Goal: Task Accomplishment & Management: Manage account settings

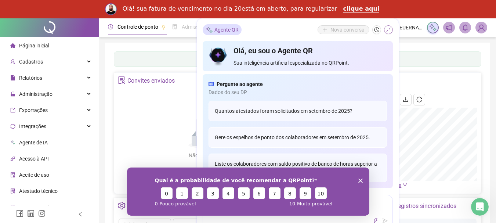
click at [390, 28] on icon "shrink" at bounding box center [388, 30] width 4 height 4
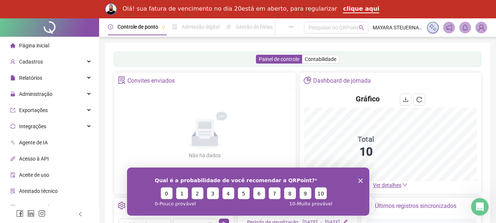
click at [359, 179] on polygon "Encerrar pesquisa" at bounding box center [360, 180] width 4 height 4
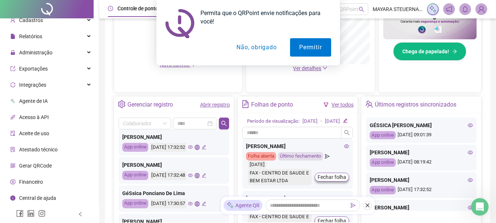
scroll to position [280, 0]
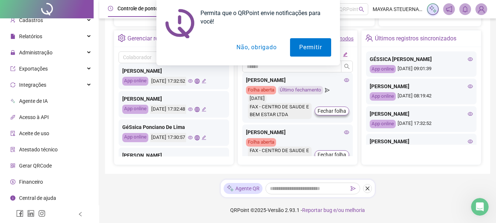
click at [270, 48] on button "Não, obrigado" at bounding box center [256, 47] width 58 height 18
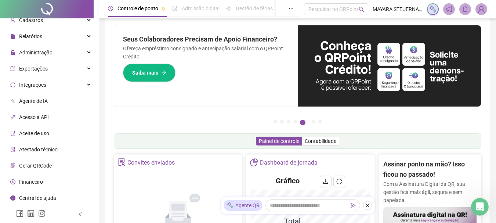
scroll to position [0, 0]
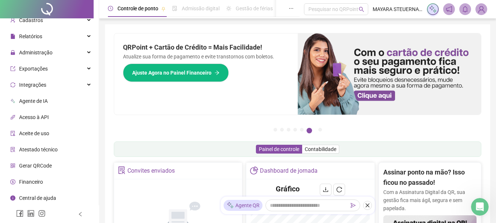
click at [130, 10] on span "Controle de ponto" at bounding box center [137, 9] width 41 height 6
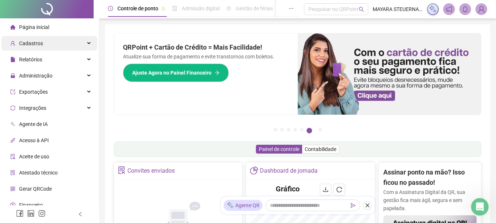
click at [81, 41] on div "Cadastros" at bounding box center [49, 43] width 96 height 15
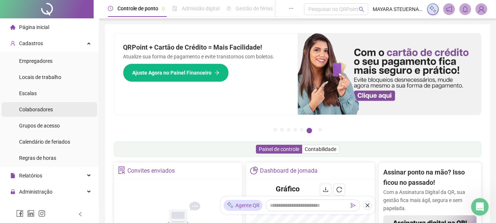
click at [44, 107] on span "Colaboradores" at bounding box center [36, 109] width 34 height 6
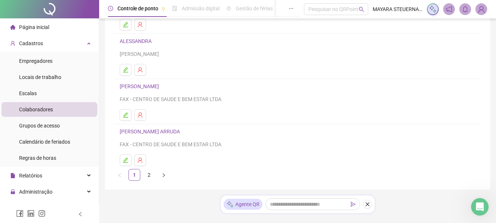
scroll to position [147, 0]
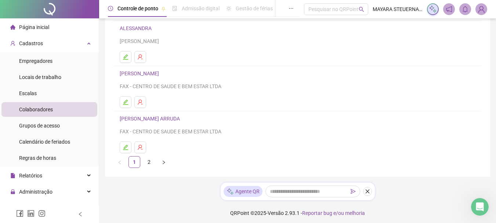
click at [157, 117] on link "[PERSON_NAME] ARRUDA" at bounding box center [151, 119] width 62 height 6
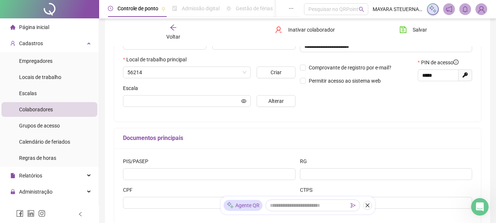
type input "********"
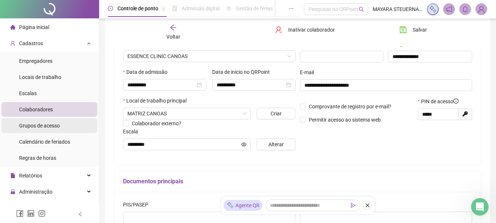
scroll to position [0, 0]
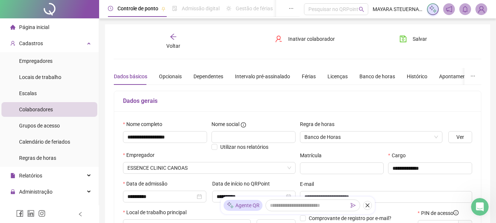
click at [40, 28] on span "Página inicial" at bounding box center [34, 27] width 30 height 6
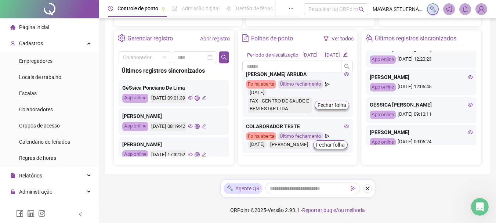
scroll to position [151, 0]
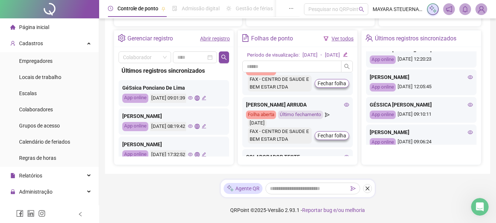
click at [344, 106] on icon "eye" at bounding box center [346, 105] width 5 height 4
click at [160, 32] on div "Gerenciar registro" at bounding box center [149, 38] width 45 height 12
click at [210, 36] on link "Abrir registro" at bounding box center [215, 39] width 30 height 6
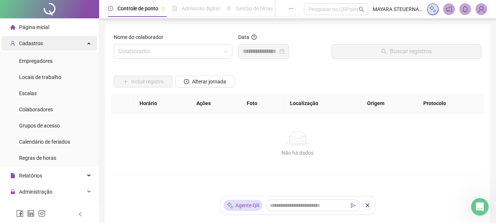
click at [61, 45] on div "Cadastros" at bounding box center [49, 43] width 96 height 15
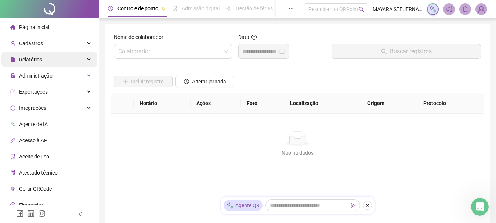
click at [82, 56] on div "Relatórios" at bounding box center [49, 59] width 96 height 15
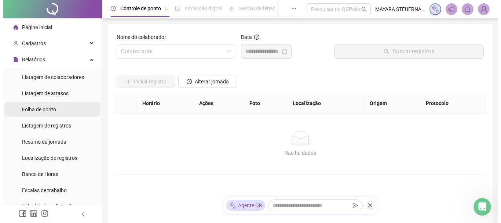
scroll to position [37, 0]
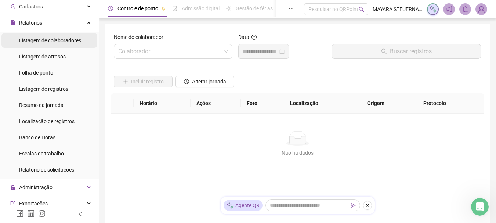
click at [67, 40] on span "Listagem de colaboradores" at bounding box center [50, 40] width 62 height 6
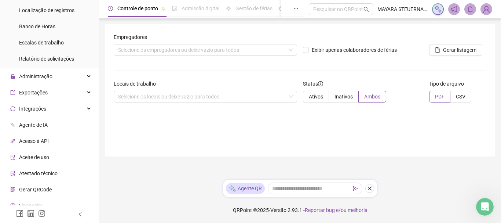
scroll to position [135, 0]
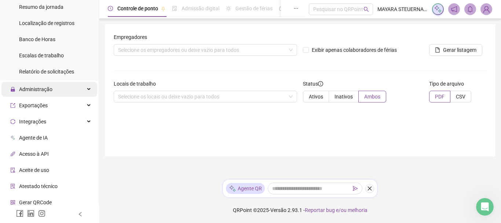
click at [81, 87] on div "Administração" at bounding box center [49, 89] width 96 height 15
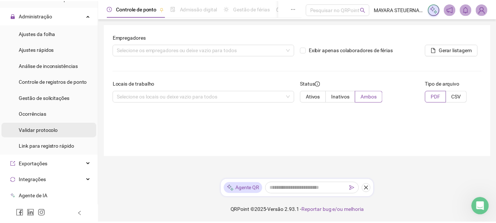
scroll to position [245, 0]
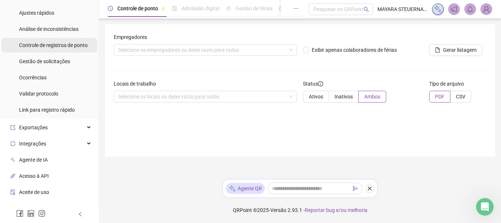
click at [69, 41] on div "Controle de registros de ponto" at bounding box center [53, 45] width 69 height 15
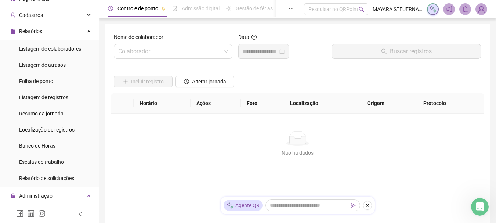
scroll to position [25, 0]
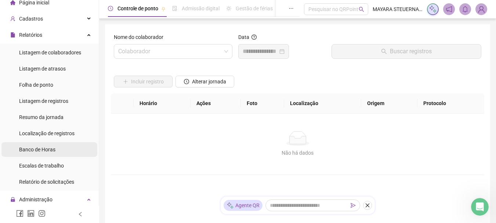
click at [45, 149] on span "Banco de Horas" at bounding box center [37, 149] width 36 height 6
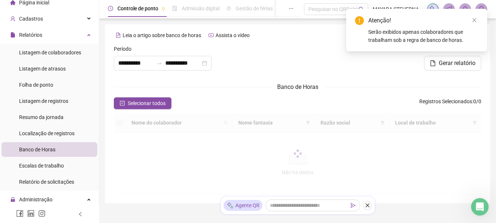
type input "**********"
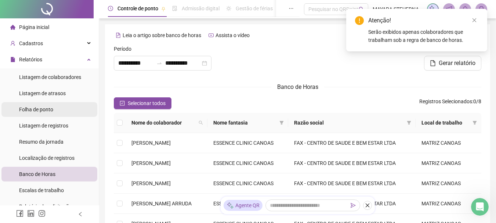
click at [61, 112] on li "Folha de ponto" at bounding box center [49, 109] width 96 height 15
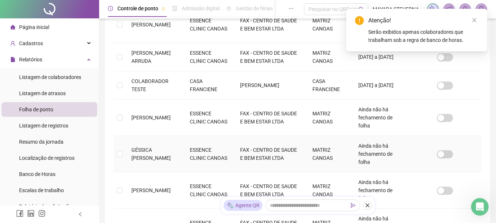
scroll to position [259, 0]
click at [161, 63] on span "[PERSON_NAME] ARRUDA" at bounding box center [150, 57] width 39 height 14
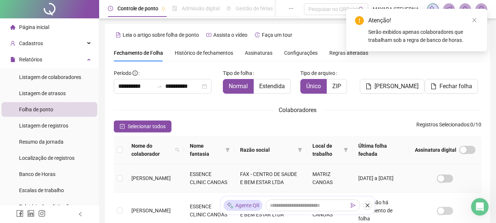
scroll to position [0, 0]
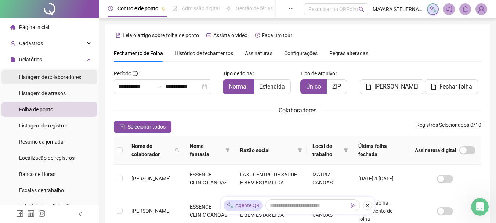
click at [70, 77] on span "Listagem de colaboradores" at bounding box center [50, 77] width 62 height 6
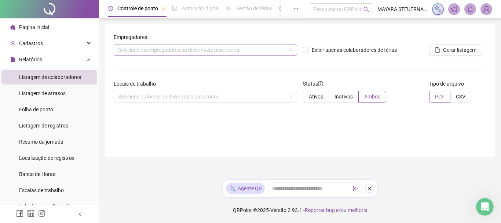
click at [286, 48] on div "Selecione os empregadores ou deixe vazio para todos" at bounding box center [205, 50] width 183 height 12
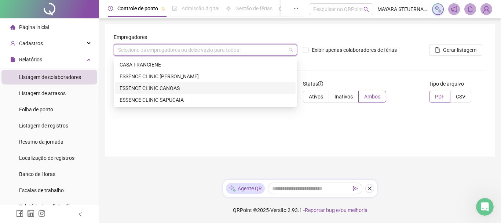
click at [274, 92] on div "ESSENCE CLINIC CANOAS" at bounding box center [205, 88] width 181 height 12
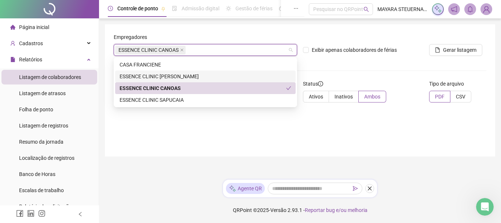
click at [383, 69] on form "Empregadores ESSENCE CLINIC CANOAS Exibir apenas colaboradores de férias Gerar …" at bounding box center [300, 70] width 373 height 75
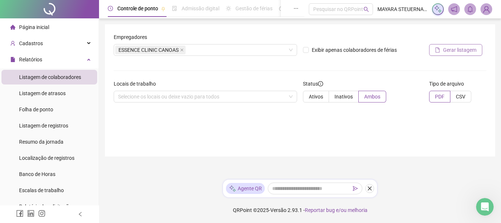
click at [456, 51] on span "Gerar listagem" at bounding box center [459, 50] width 33 height 8
click at [47, 96] on span "Listagem de atrasos" at bounding box center [42, 93] width 47 height 6
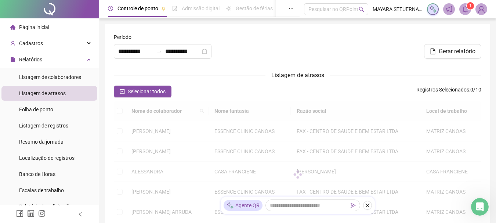
type input "**********"
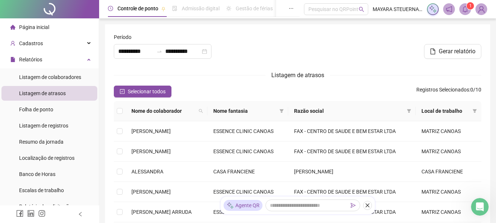
click at [43, 26] on span "Página inicial" at bounding box center [34, 27] width 30 height 6
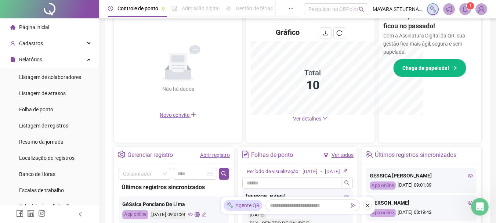
scroll to position [265, 0]
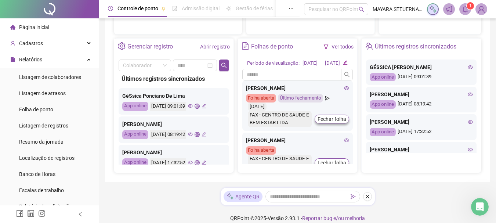
click at [193, 106] on icon "eye" at bounding box center [190, 106] width 5 height 4
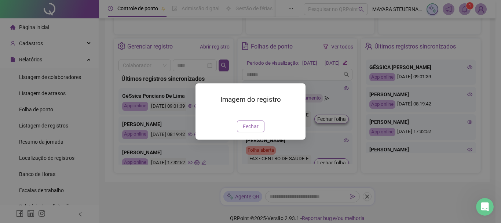
click at [247, 130] on span "Fechar" at bounding box center [251, 126] width 16 height 8
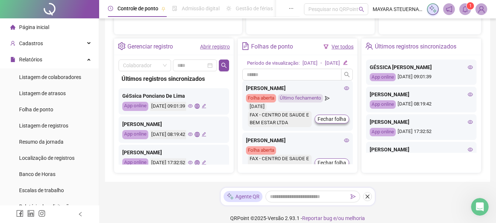
click at [193, 135] on icon "eye" at bounding box center [190, 134] width 5 height 4
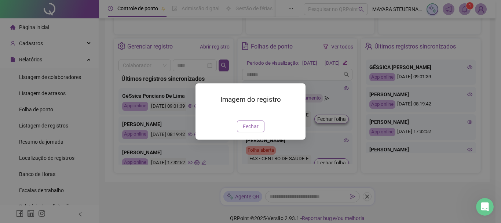
click at [252, 130] on span "Fechar" at bounding box center [251, 126] width 16 height 8
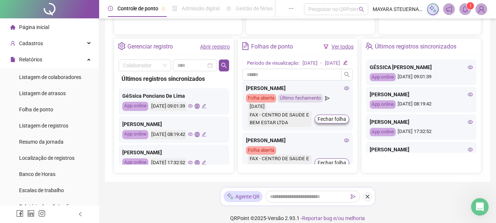
scroll to position [37, 0]
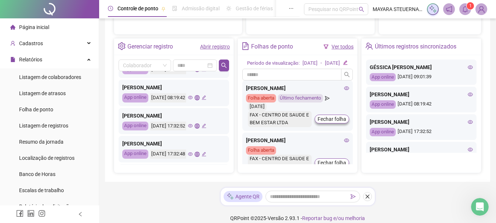
click at [193, 125] on icon "eye" at bounding box center [190, 126] width 5 height 4
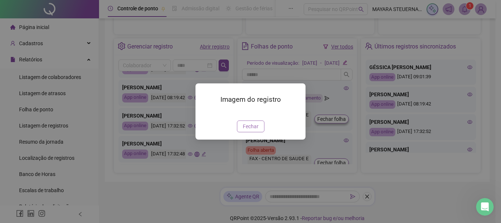
click at [251, 130] on span "Fechar" at bounding box center [251, 126] width 16 height 8
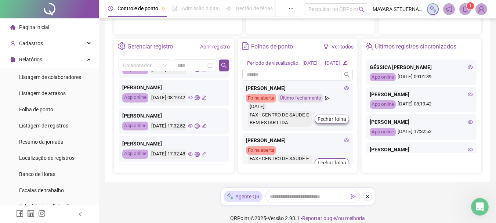
scroll to position [73, 0]
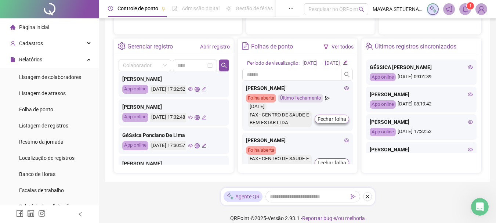
click at [193, 117] on icon "eye" at bounding box center [190, 117] width 5 height 5
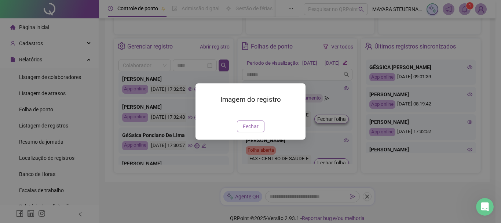
click at [249, 130] on span "Fechar" at bounding box center [251, 126] width 16 height 8
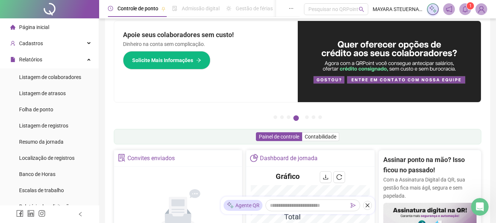
scroll to position [0, 0]
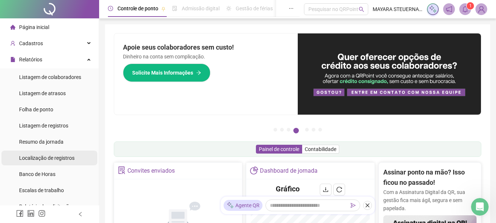
click at [47, 159] on span "Localização de registros" at bounding box center [46, 158] width 55 height 6
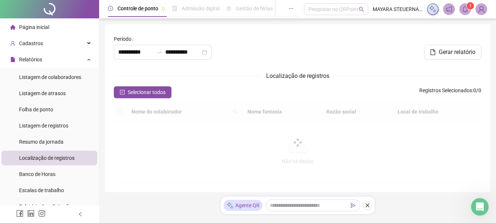
type input "**********"
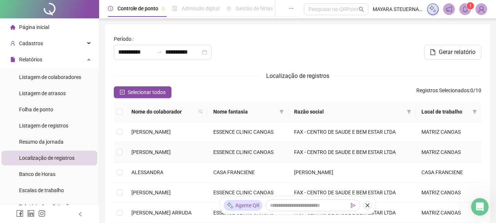
click at [171, 149] on span "[PERSON_NAME]" at bounding box center [150, 152] width 39 height 6
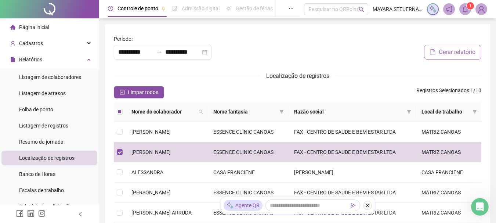
click at [448, 51] on span "Gerar relatório" at bounding box center [456, 52] width 37 height 9
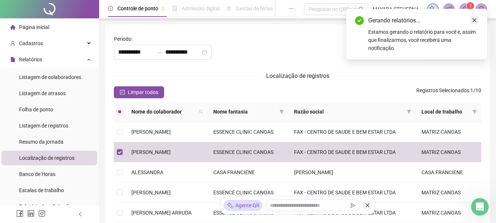
click at [475, 19] on icon "close" at bounding box center [473, 20] width 5 height 5
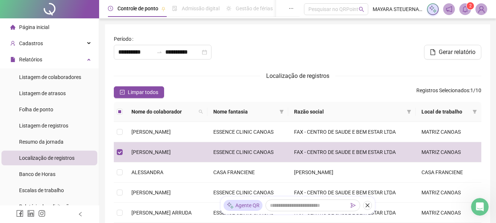
click at [466, 8] on icon "bell" at bounding box center [465, 9] width 7 height 7
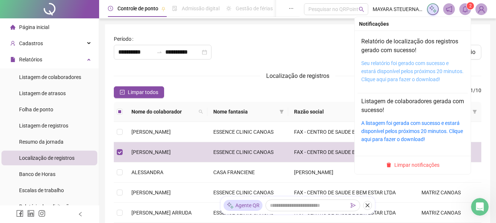
click at [431, 65] on link "Seu relatório foi gerado com sucesso e estará disponível pelos próximos 20 minu…" at bounding box center [412, 71] width 102 height 22
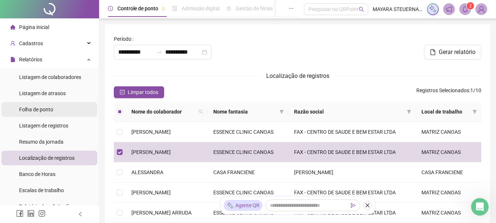
click at [43, 107] on span "Folha de ponto" at bounding box center [36, 109] width 34 height 6
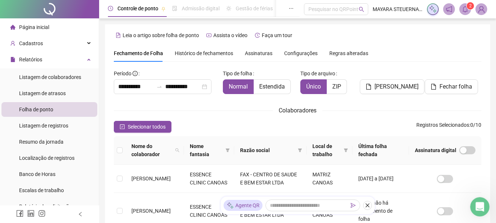
click at [472, 202] on div "Abertura do Messenger da Intercom" at bounding box center [478, 205] width 24 height 24
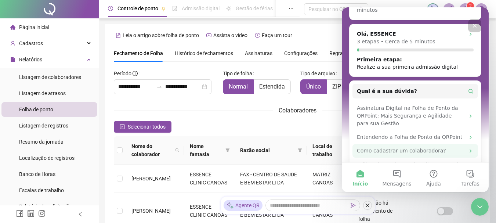
scroll to position [125, 0]
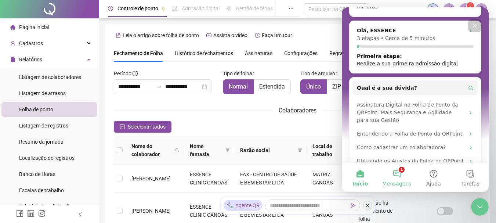
click at [399, 175] on button "1 Mensagens" at bounding box center [396, 177] width 37 height 29
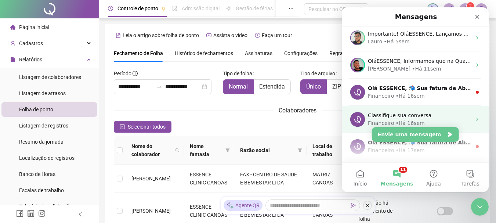
scroll to position [0, 0]
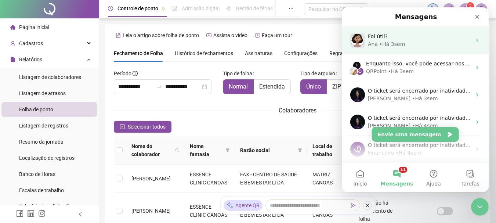
click at [425, 42] on div "Ana • Há 3sem" at bounding box center [419, 44] width 103 height 8
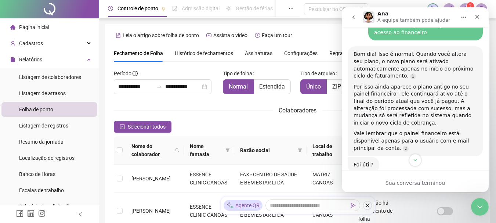
scroll to position [316, 0]
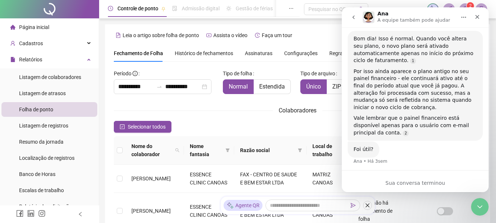
click at [352, 17] on icon "go back" at bounding box center [353, 17] width 2 height 4
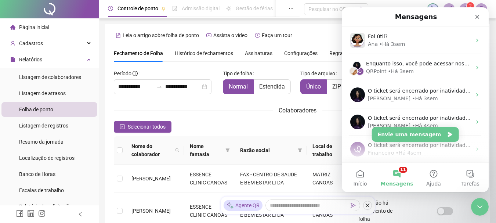
scroll to position [0, 0]
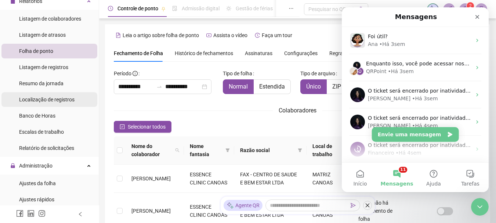
scroll to position [110, 0]
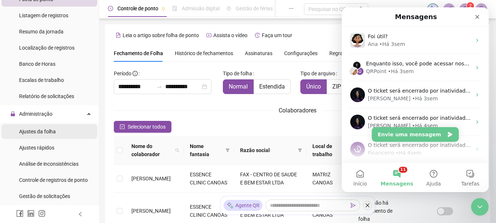
click at [59, 131] on li "Ajustes da folha" at bounding box center [49, 131] width 96 height 15
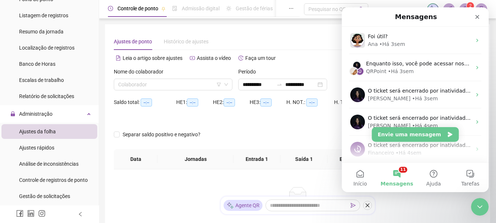
type input "**********"
click at [478, 14] on icon "Fechar" at bounding box center [477, 17] width 6 height 6
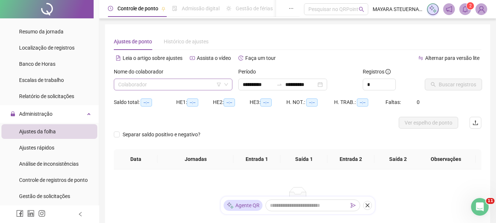
click at [227, 84] on icon "down" at bounding box center [226, 84] width 4 height 4
click at [225, 85] on icon "down" at bounding box center [226, 84] width 4 height 4
click at [188, 85] on input "search" at bounding box center [169, 84] width 103 height 11
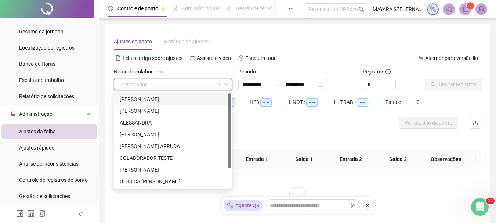
type input "*"
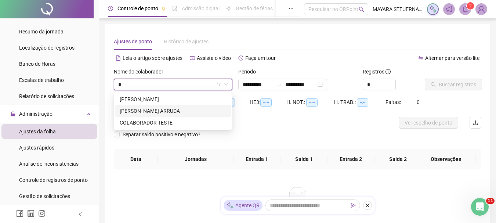
click at [185, 112] on div "[PERSON_NAME] ARRUDA" at bounding box center [173, 111] width 107 height 8
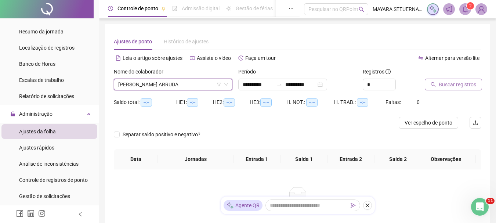
click at [452, 87] on span "Buscar registros" at bounding box center [456, 84] width 37 height 8
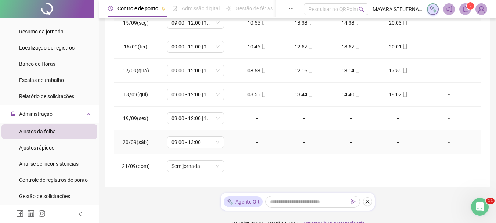
scroll to position [170, 0]
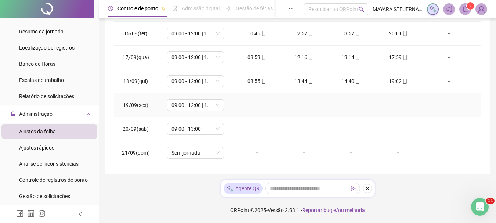
click at [444, 104] on div "-" at bounding box center [448, 105] width 43 height 8
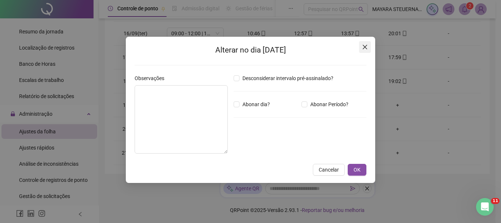
click at [365, 46] on icon "close" at bounding box center [365, 47] width 6 height 6
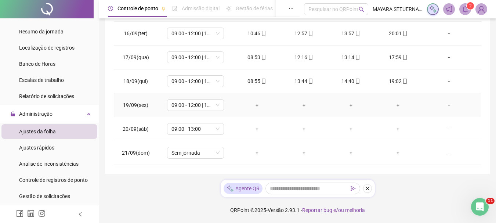
click at [445, 104] on div "-" at bounding box center [448, 105] width 43 height 8
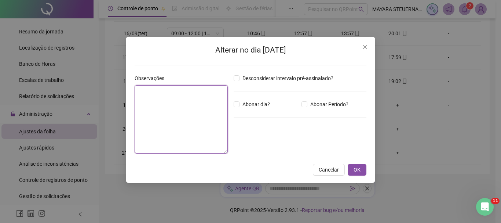
click at [199, 94] on textarea at bounding box center [181, 119] width 93 height 68
type textarea "*****"
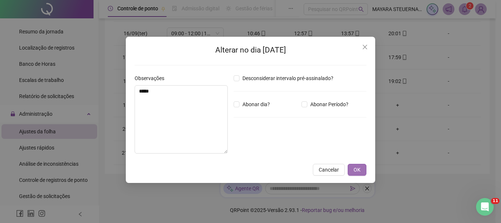
click at [359, 168] on span "OK" at bounding box center [357, 169] width 7 height 8
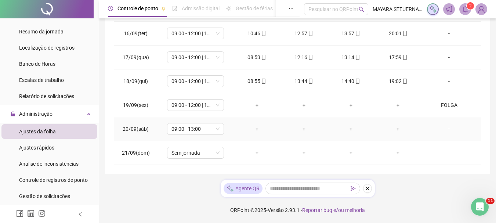
click at [444, 129] on div "-" at bounding box center [448, 129] width 43 height 8
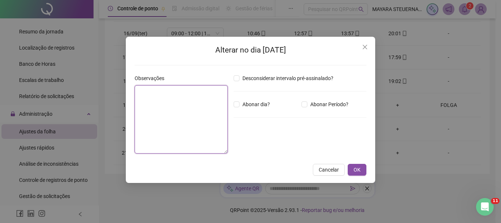
click at [187, 99] on textarea at bounding box center [181, 119] width 93 height 68
type textarea "*"
type textarea "*****"
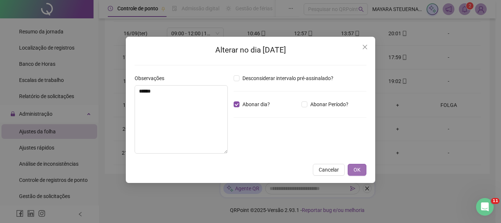
click at [360, 167] on span "OK" at bounding box center [357, 169] width 7 height 8
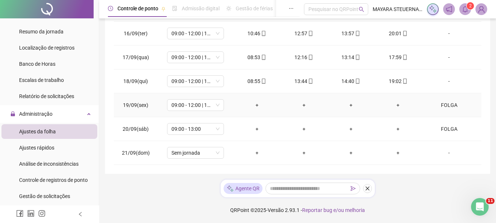
click at [443, 104] on div "FOLGA" at bounding box center [448, 105] width 43 height 8
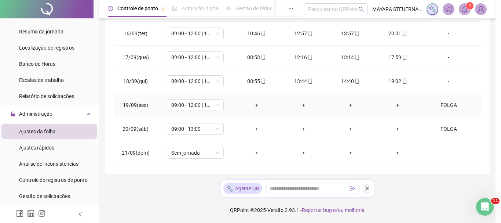
type textarea "*****"
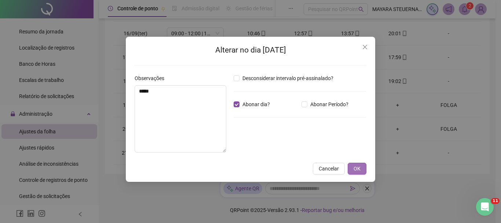
click at [358, 168] on span "OK" at bounding box center [357, 168] width 7 height 8
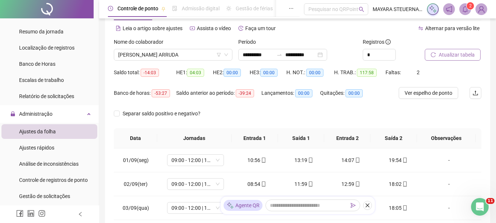
scroll to position [26, 0]
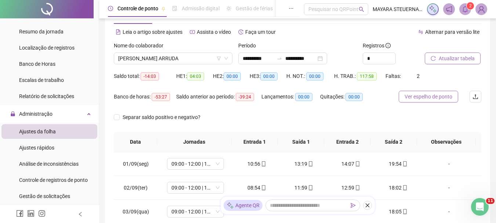
click at [439, 98] on span "Ver espelho de ponto" at bounding box center [428, 96] width 48 height 8
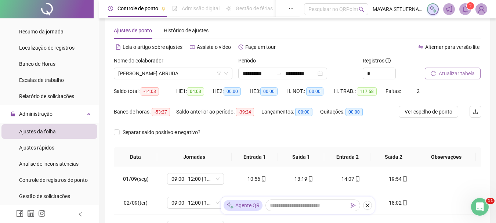
scroll to position [0, 0]
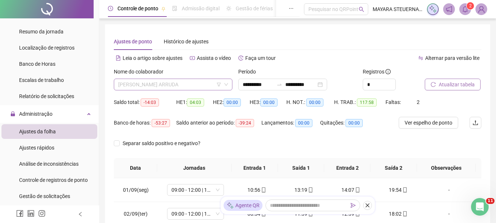
click at [207, 85] on span "[PERSON_NAME] ARRUDA" at bounding box center [173, 84] width 110 height 11
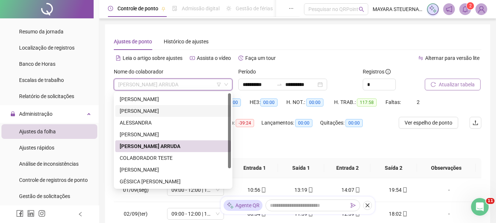
click at [187, 113] on div "[PERSON_NAME]" at bounding box center [173, 111] width 107 height 8
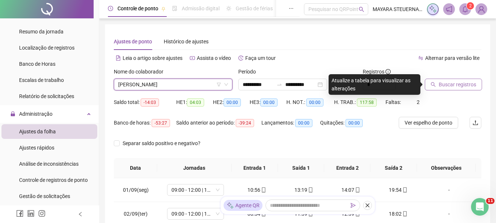
click at [442, 85] on span "Buscar registros" at bounding box center [456, 84] width 37 height 8
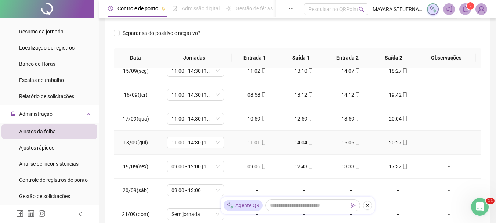
scroll to position [344, 0]
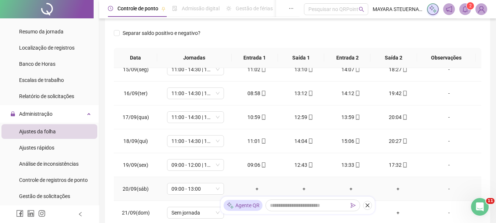
click at [444, 188] on div "-" at bounding box center [448, 189] width 43 height 8
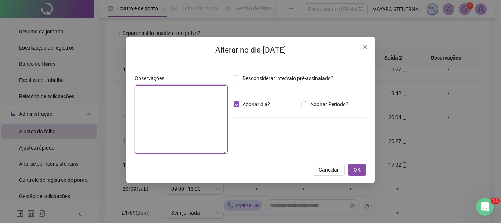
click at [187, 99] on textarea at bounding box center [181, 119] width 93 height 68
type textarea "*****"
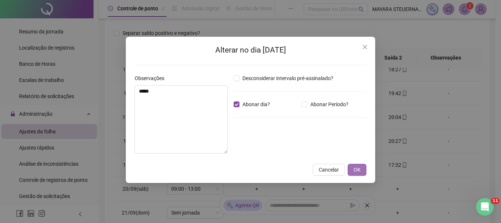
click at [360, 171] on span "OK" at bounding box center [357, 169] width 7 height 8
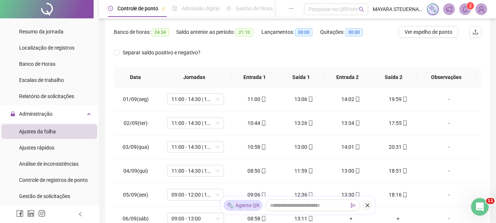
scroll to position [19, 0]
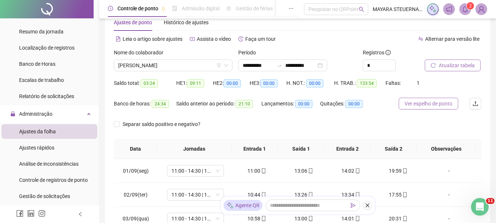
click at [420, 99] on button "Ver espelho de ponto" at bounding box center [427, 104] width 59 height 12
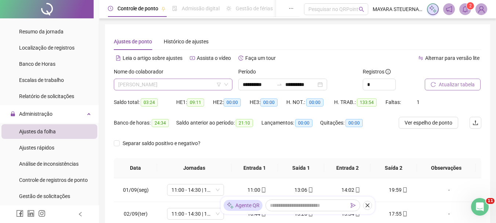
click at [207, 83] on span "[PERSON_NAME]" at bounding box center [173, 84] width 110 height 11
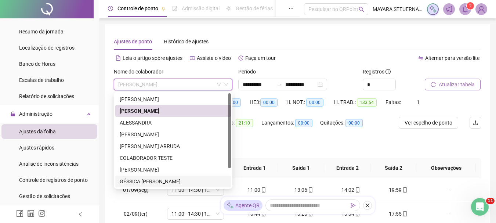
click at [203, 181] on div "GÉSSICA [PERSON_NAME]" at bounding box center [173, 181] width 107 height 8
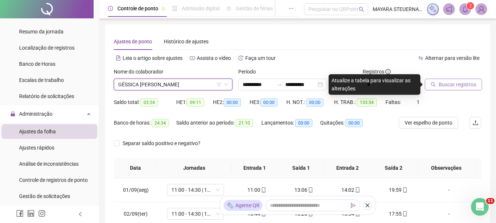
click at [436, 79] on button "Buscar registros" at bounding box center [453, 85] width 57 height 12
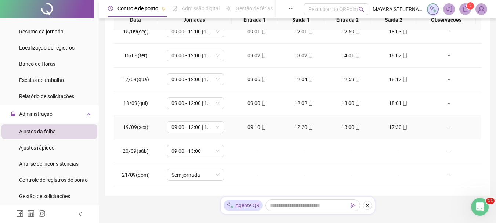
scroll to position [170, 0]
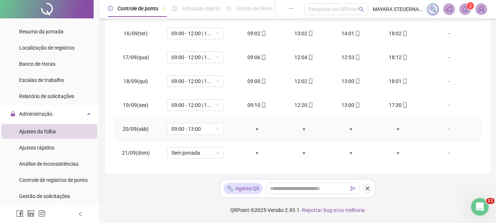
click at [444, 128] on div "-" at bounding box center [448, 129] width 43 height 8
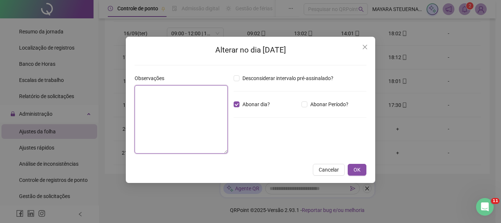
click at [184, 94] on textarea at bounding box center [181, 119] width 93 height 68
type textarea "*******"
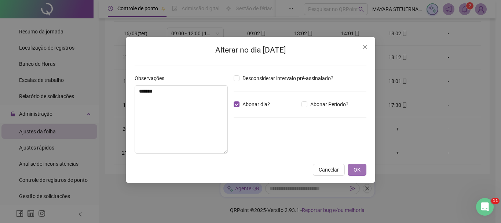
click at [360, 168] on span "OK" at bounding box center [357, 169] width 7 height 8
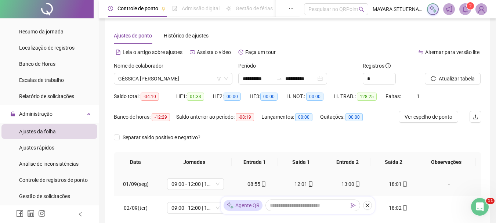
scroll to position [0, 0]
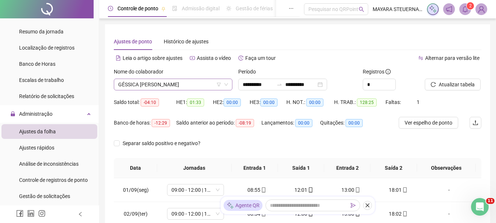
click at [187, 87] on span "GÉSSICA [PERSON_NAME]" at bounding box center [173, 84] width 110 height 11
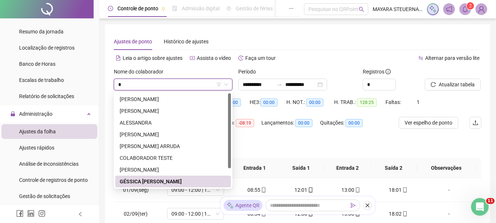
type input "**"
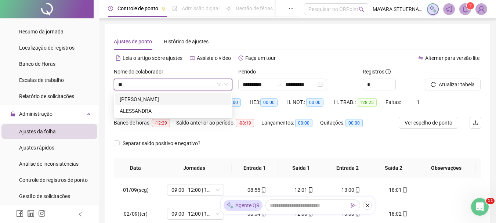
click at [189, 99] on div "[PERSON_NAME]" at bounding box center [173, 99] width 107 height 8
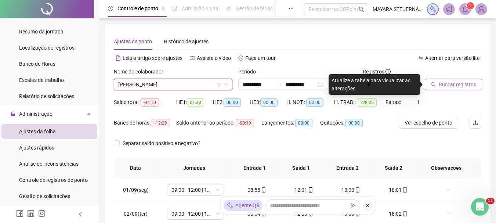
click at [442, 87] on span "Buscar registros" at bounding box center [456, 84] width 37 height 8
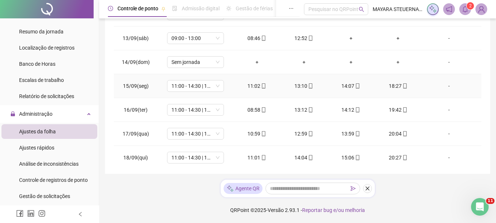
scroll to position [344, 0]
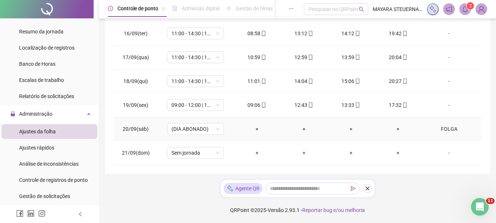
click at [443, 127] on div "FOLGA" at bounding box center [448, 129] width 43 height 8
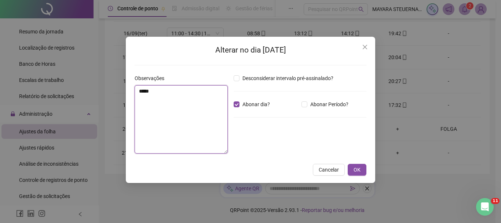
click at [166, 93] on textarea "*****" at bounding box center [181, 119] width 93 height 68
type textarea "*******"
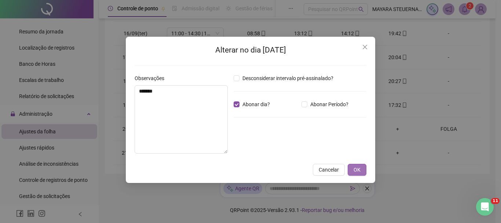
click at [356, 170] on span "OK" at bounding box center [357, 169] width 7 height 8
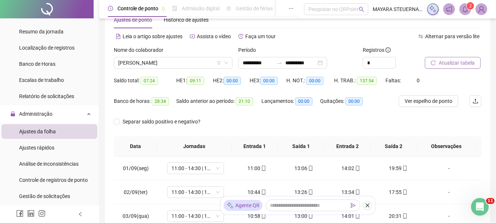
scroll to position [0, 0]
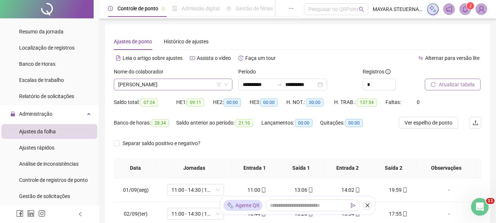
click at [179, 81] on span "[PERSON_NAME]" at bounding box center [173, 84] width 110 height 11
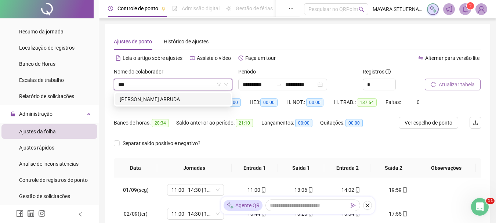
type input "****"
click at [181, 98] on div "[PERSON_NAME] ARRUDA" at bounding box center [173, 99] width 107 height 8
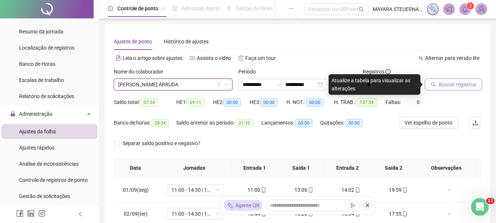
click at [437, 84] on button "Buscar registros" at bounding box center [453, 85] width 57 height 12
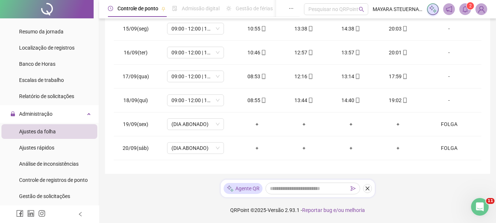
scroll to position [344, 0]
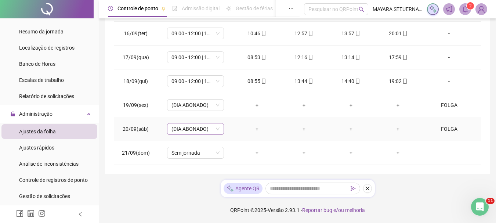
click at [214, 132] on span "(DIA ABONADO)" at bounding box center [195, 128] width 48 height 11
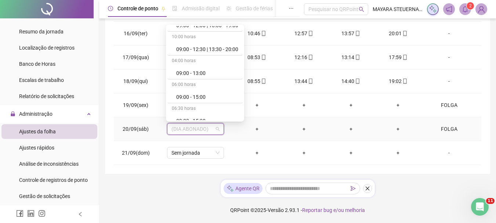
scroll to position [587, 0]
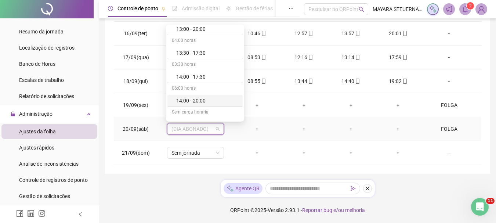
click at [448, 131] on div "FOLGA" at bounding box center [448, 129] width 43 height 8
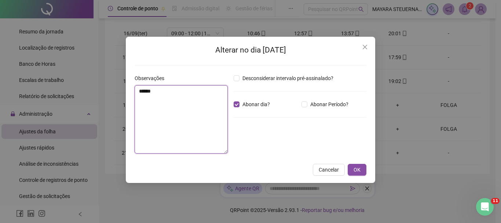
click at [193, 92] on textarea "*****" at bounding box center [181, 119] width 93 height 68
type textarea "*"
type textarea "*******"
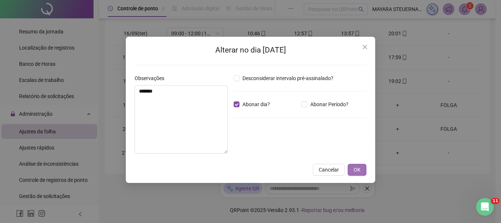
click at [359, 170] on span "OK" at bounding box center [357, 169] width 7 height 8
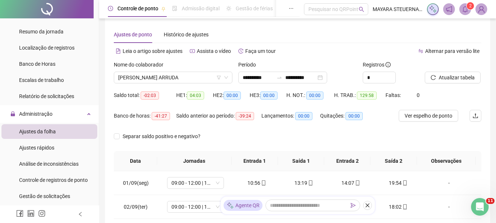
scroll to position [0, 0]
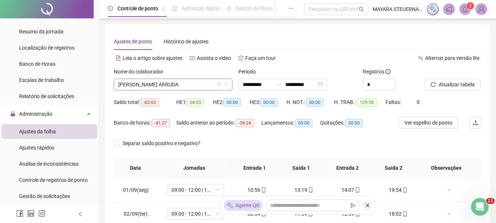
click at [160, 84] on span "[PERSON_NAME] ARRUDA" at bounding box center [173, 84] width 110 height 11
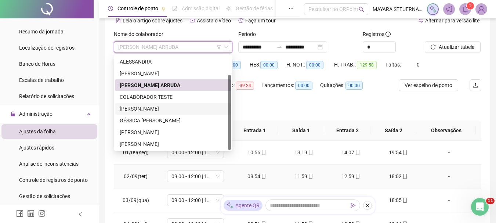
scroll to position [73, 0]
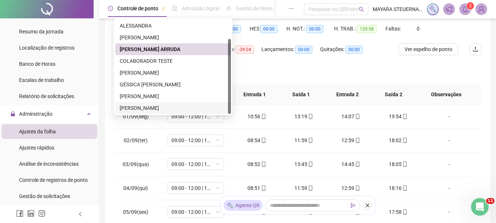
click at [189, 108] on div "[PERSON_NAME]" at bounding box center [173, 108] width 107 height 8
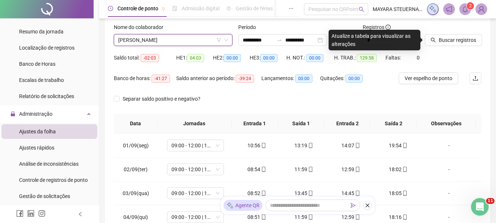
scroll to position [0, 0]
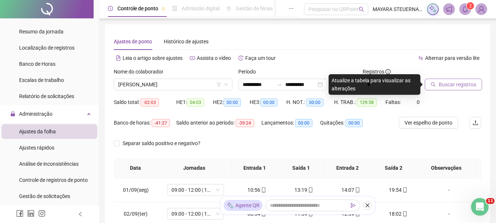
click at [458, 85] on span "Buscar registros" at bounding box center [456, 84] width 37 height 8
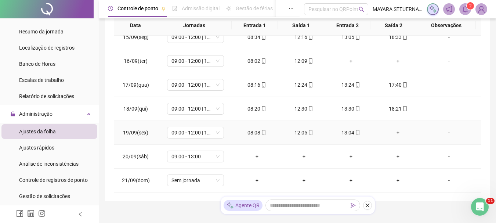
scroll to position [170, 0]
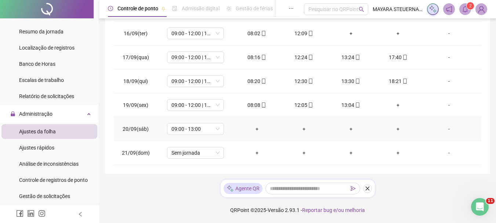
click at [444, 128] on div "-" at bounding box center [448, 129] width 43 height 8
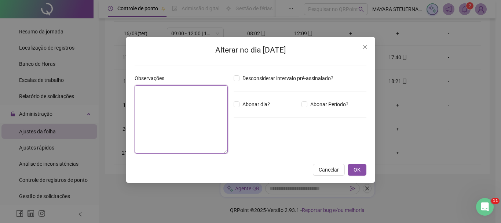
click at [198, 96] on textarea at bounding box center [181, 119] width 93 height 68
type textarea "*******"
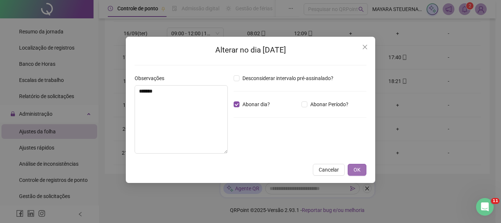
click at [353, 170] on button "OK" at bounding box center [357, 170] width 19 height 12
click at [357, 170] on span "OK" at bounding box center [357, 169] width 7 height 8
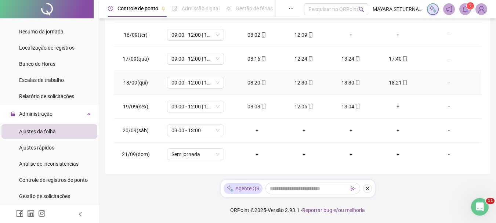
scroll to position [344, 0]
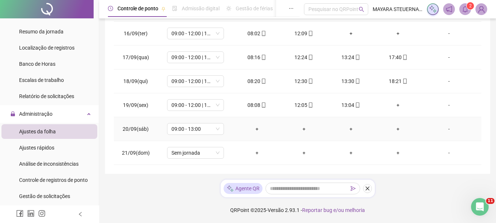
click at [442, 128] on div "-" at bounding box center [448, 129] width 43 height 8
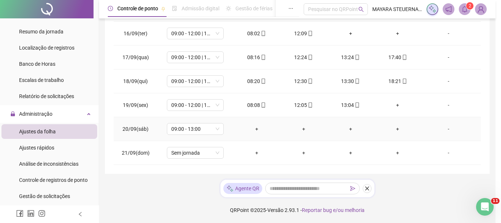
type textarea "*******"
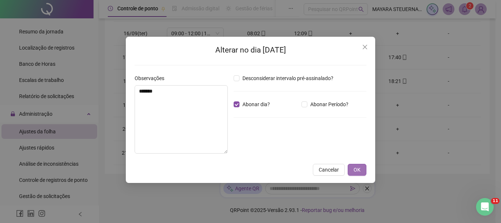
click at [356, 168] on span "OK" at bounding box center [357, 169] width 7 height 8
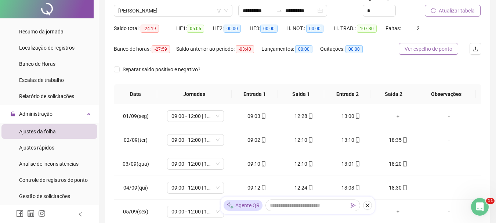
scroll to position [0, 0]
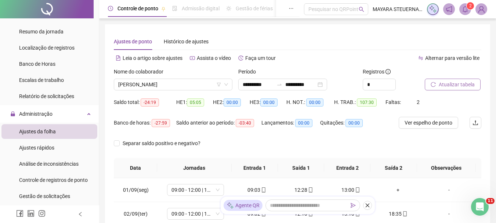
click at [436, 84] on button "Atualizar tabela" at bounding box center [453, 85] width 56 height 12
click at [160, 84] on span "[PERSON_NAME]" at bounding box center [173, 84] width 110 height 11
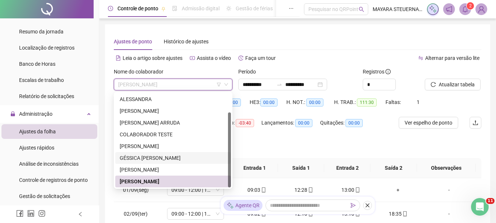
type input "*"
click at [175, 109] on div "[PERSON_NAME]" at bounding box center [173, 111] width 107 height 8
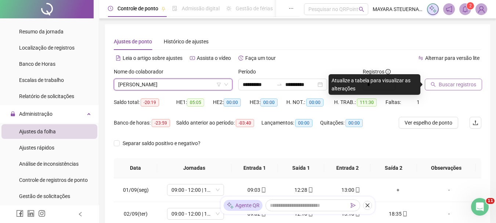
click at [449, 85] on span "Buscar registros" at bounding box center [456, 84] width 37 height 8
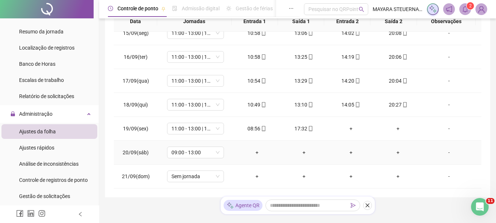
scroll to position [170, 0]
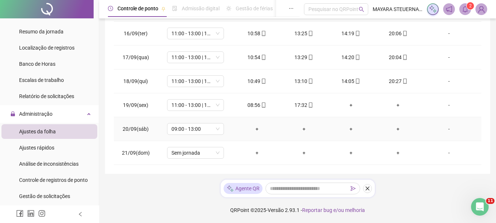
click at [444, 130] on div "-" at bounding box center [448, 129] width 43 height 8
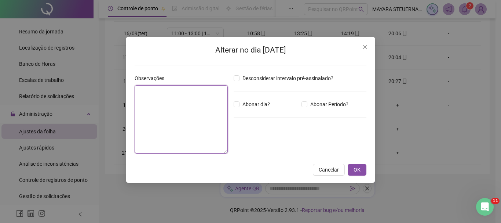
click at [194, 95] on textarea at bounding box center [181, 119] width 93 height 68
type textarea "*******"
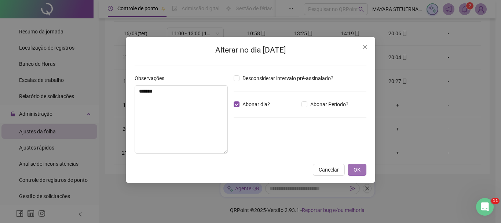
click at [356, 170] on span "OK" at bounding box center [357, 169] width 7 height 8
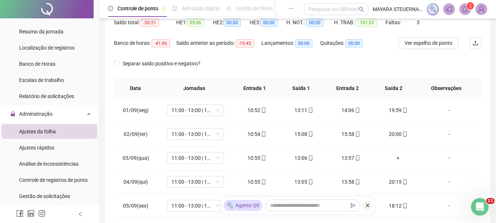
scroll to position [0, 0]
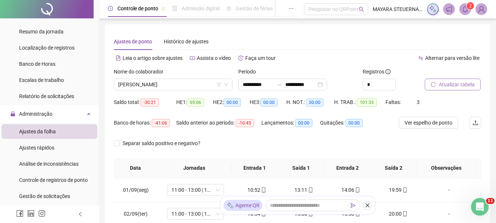
click at [452, 90] on button "Atualizar tabela" at bounding box center [453, 85] width 56 height 12
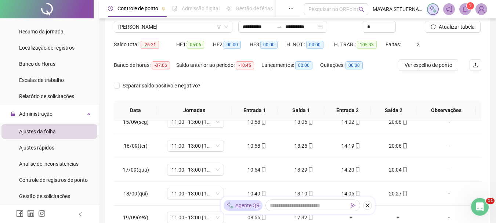
scroll to position [170, 0]
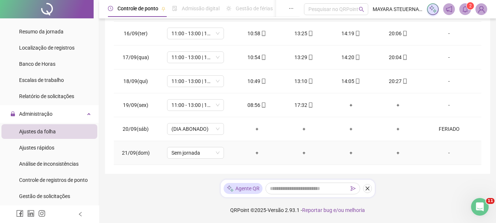
click at [444, 152] on div "-" at bounding box center [448, 153] width 43 height 8
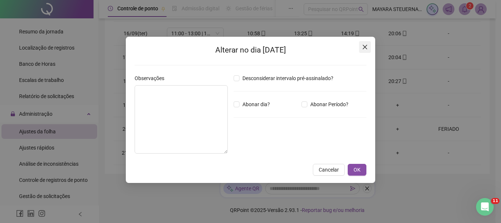
click at [364, 47] on icon "close" at bounding box center [365, 47] width 4 height 4
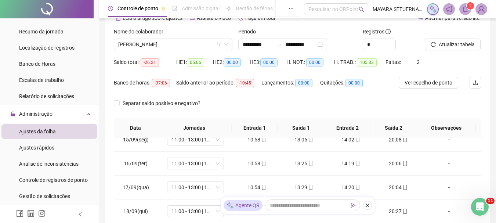
scroll to position [0, 0]
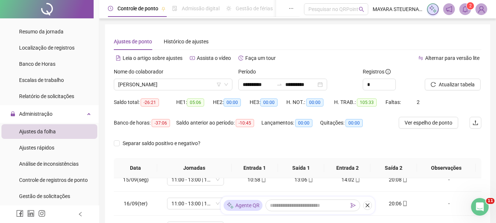
click at [462, 11] on icon "bell" at bounding box center [465, 9] width 7 height 7
click at [194, 41] on span "Histórico de ajustes" at bounding box center [186, 42] width 45 height 6
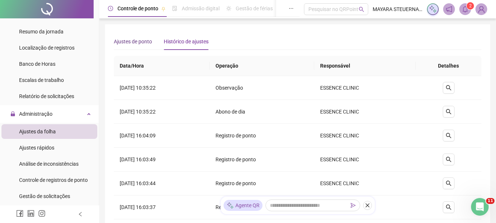
click at [128, 40] on span "Ajustes de ponto" at bounding box center [133, 42] width 38 height 6
